Goal: Transaction & Acquisition: Purchase product/service

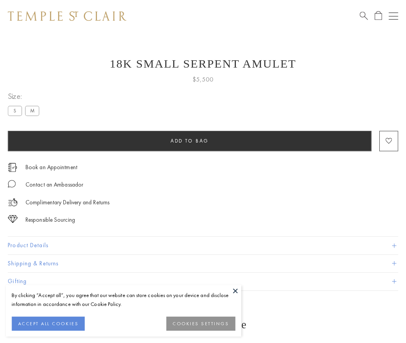
scroll to position [31, 0]
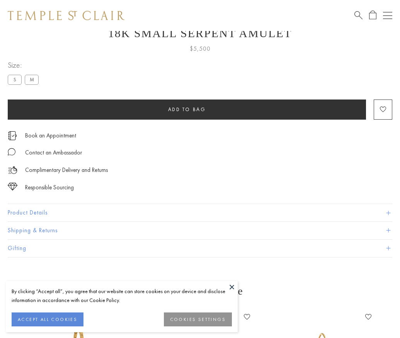
click at [187, 108] on span "Add to bag" at bounding box center [187, 109] width 38 height 7
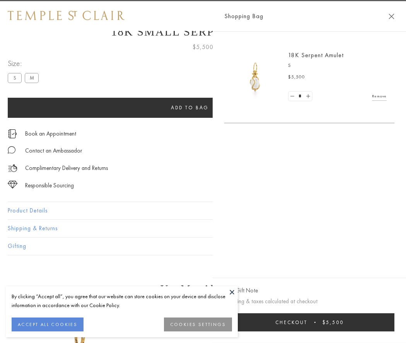
click at [308, 323] on span "Checkout" at bounding box center [291, 322] width 32 height 7
